Goal: Task Accomplishment & Management: Manage account settings

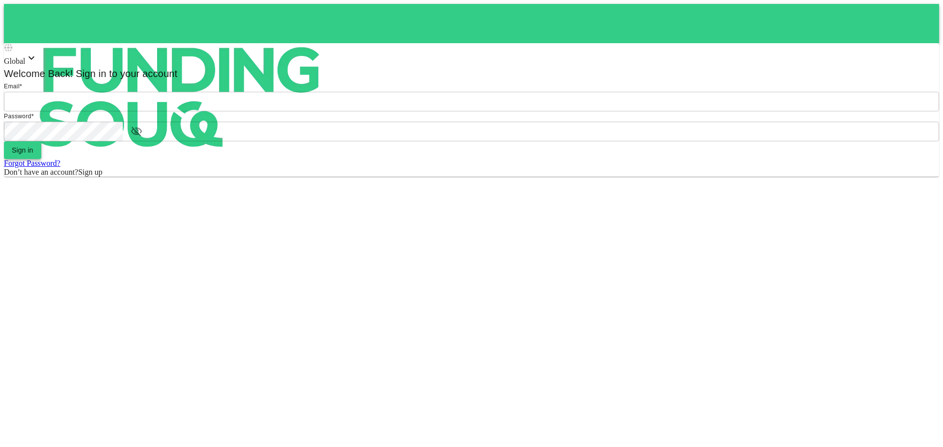
type input "halhindi81@gmail.com"
click at [41, 159] on button "Sign in" at bounding box center [22, 150] width 37 height 18
